Goal: Find specific page/section: Find specific page/section

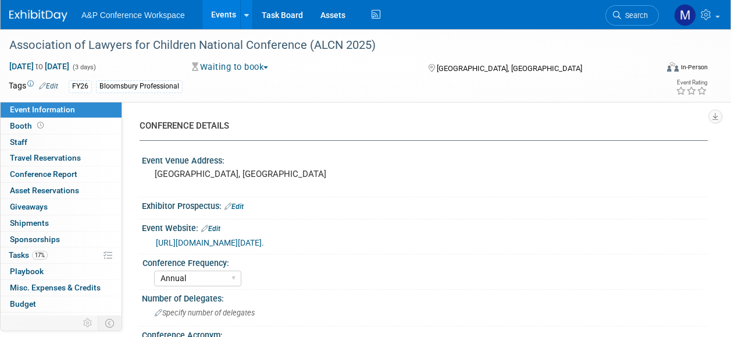
select select "Annual"
select select "Level 2"
select select "In-Person Booth"
select select "Law"
select select "Bloomsbury Professional"
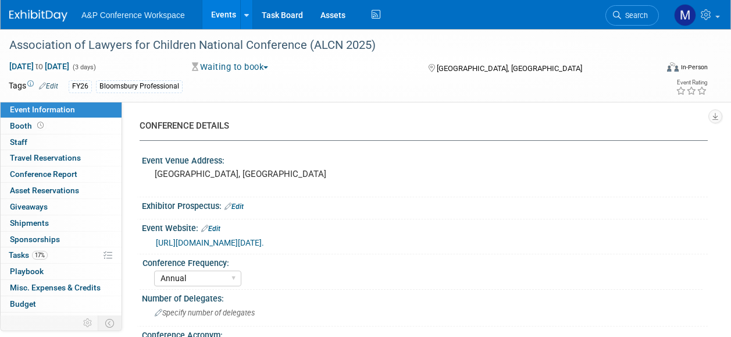
select select "Matt Hambridge"
select select "Louise Morgan"
select select "Rebecca Callow"
select select "Networking/Commissioning"
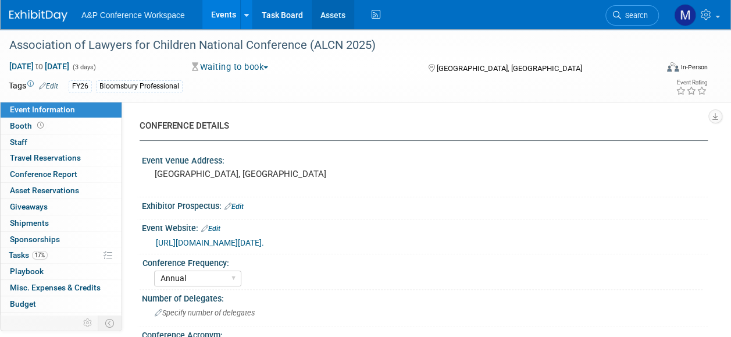
click at [335, 20] on link "Assets" at bounding box center [333, 14] width 42 height 29
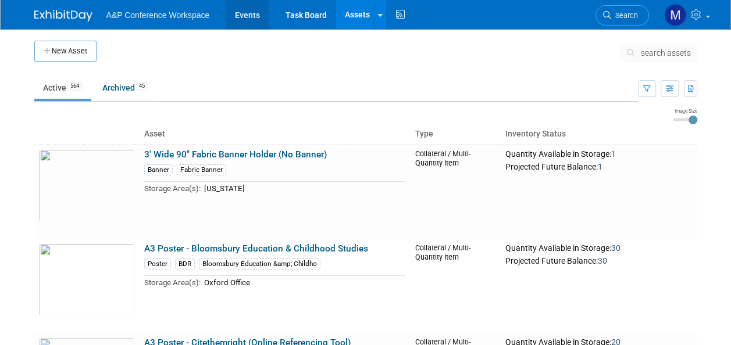
click at [245, 12] on link "Events" at bounding box center [247, 14] width 42 height 29
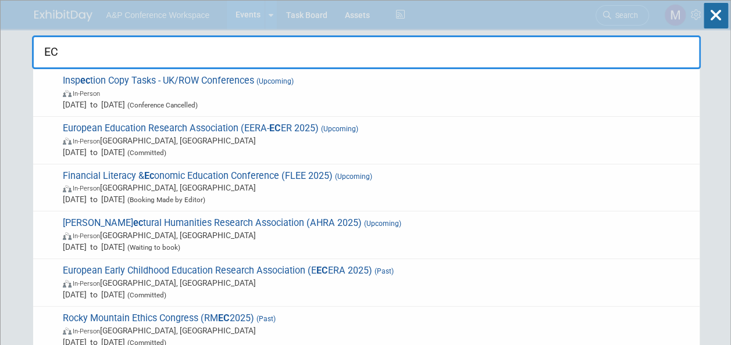
type input "ECP"
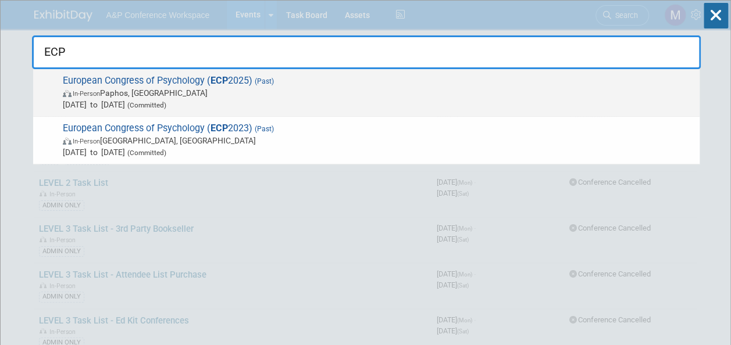
click at [200, 80] on span "European Congress of Psychology ( ECP 2025) (Past) In-Person Paphos, Cyprus Jul…" at bounding box center [376, 92] width 634 height 35
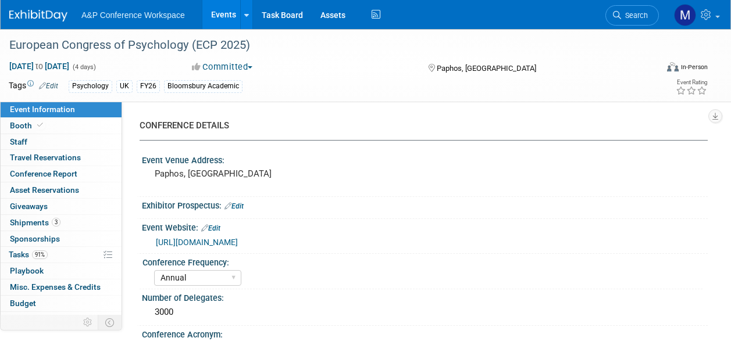
select select "Annual"
select select "Level 2"
select select "In-Person Booth"
select select "Psychology"
select select "Bloomsbury Academic"
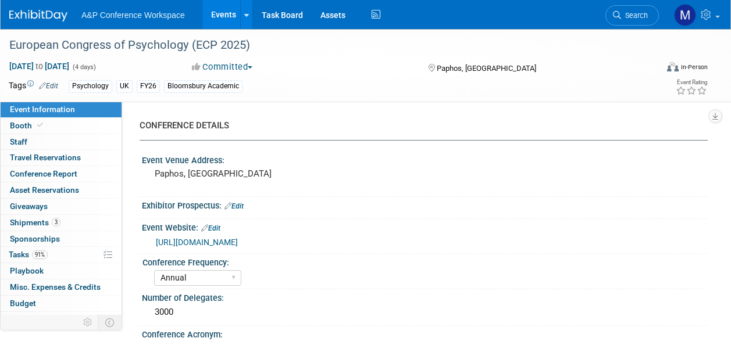
select select "Matt Hambridge"
select select "Helen Jackson"
select select "Networking/Commissioning"
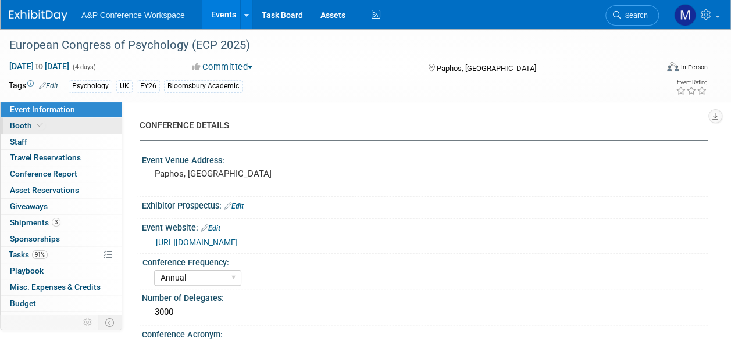
click at [69, 124] on link "Booth" at bounding box center [61, 126] width 121 height 16
select select "BLRG"
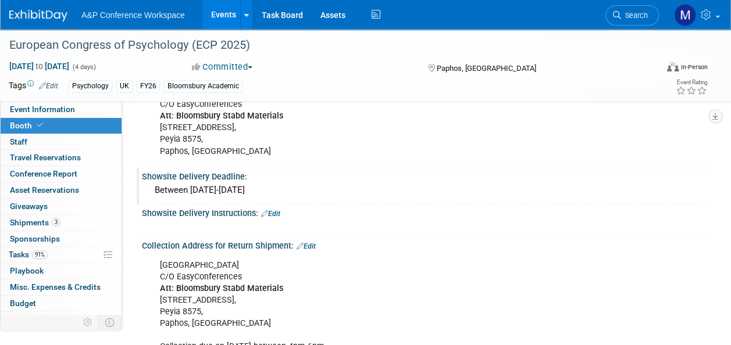
scroll to position [814, 0]
